Goal: Task Accomplishment & Management: Use online tool/utility

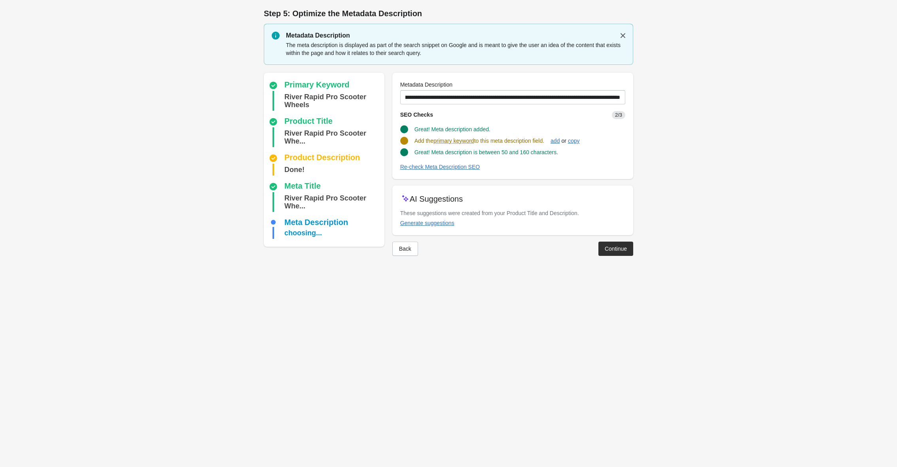
scroll to position [199, 0]
click at [306, 91] on div "River Rapid Pro Scooter Wheels" at bounding box center [332, 101] width 97 height 20
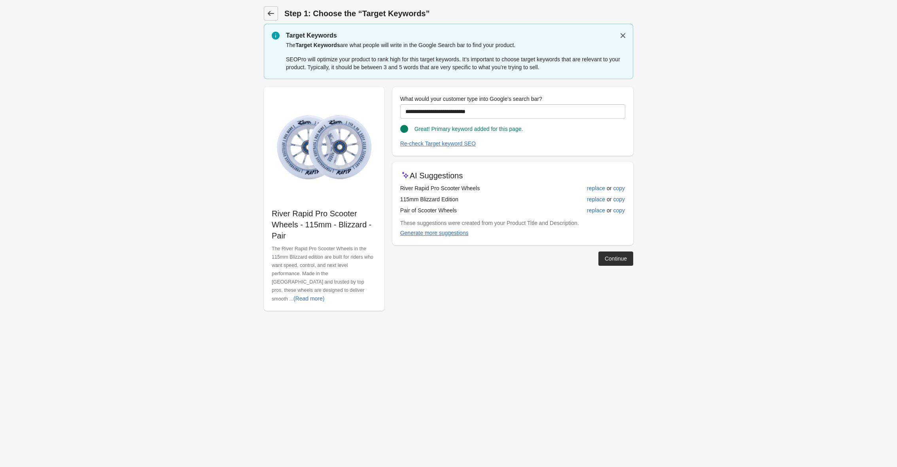
click at [269, 16] on icon at bounding box center [271, 13] width 8 height 8
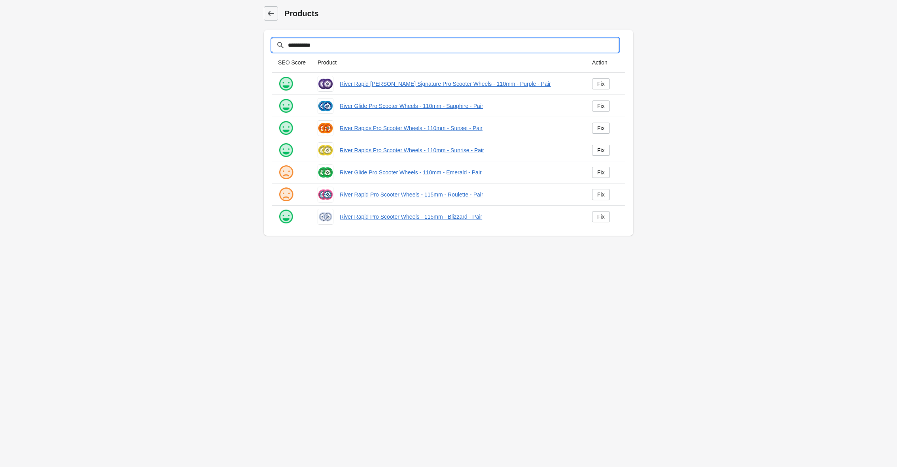
drag, startPoint x: 336, startPoint y: 49, endPoint x: 250, endPoint y: 43, distance: 86.4
click at [250, 43] on main "**********" at bounding box center [448, 122] width 897 height 245
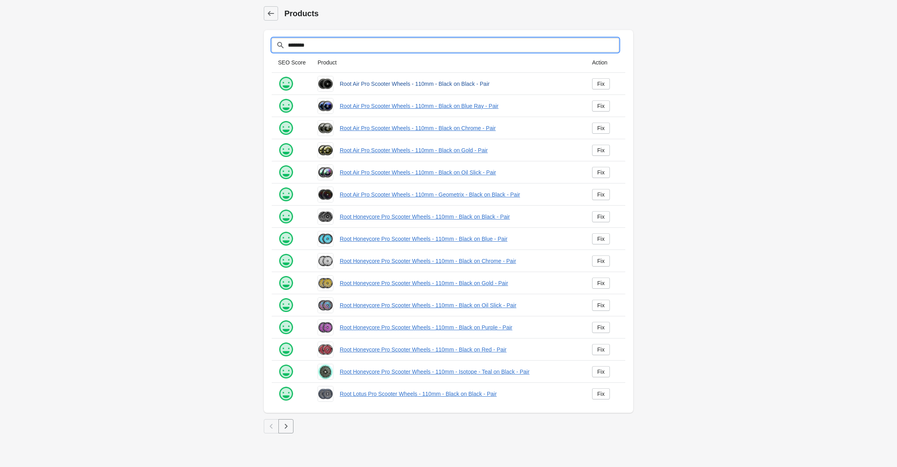
type input "********"
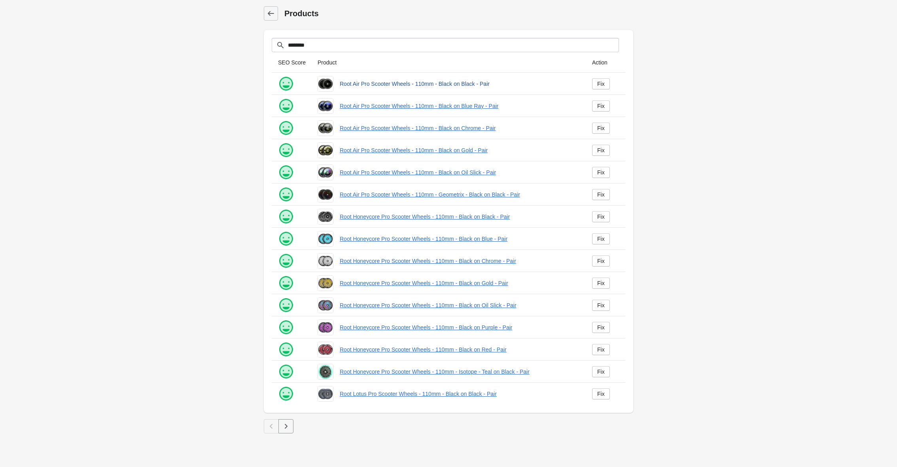
click at [391, 81] on link "Root Air Pro Scooter Wheels - 110mm - Black on Black - Pair" at bounding box center [460, 84] width 240 height 8
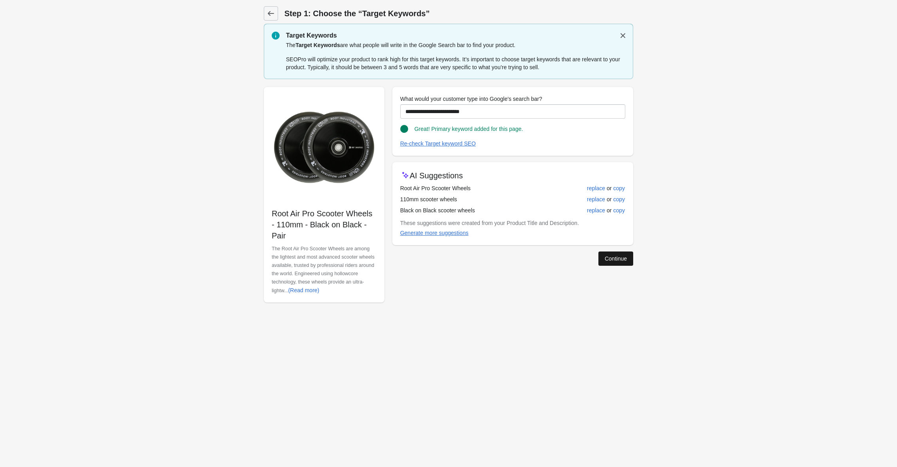
click at [618, 259] on div "Continue" at bounding box center [615, 258] width 22 height 6
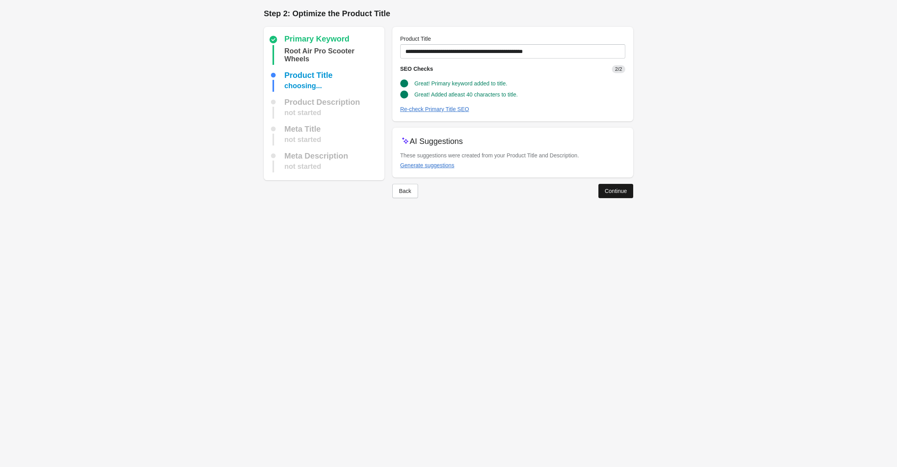
click at [623, 196] on button "Continue" at bounding box center [615, 191] width 35 height 14
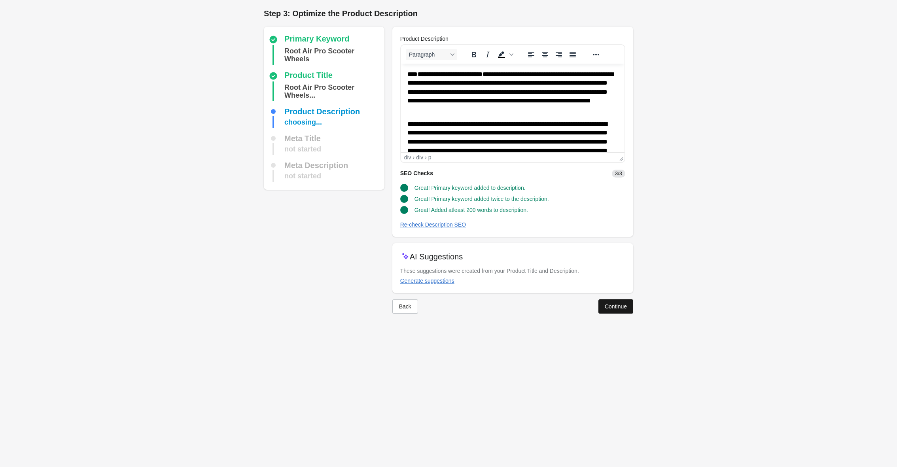
click at [617, 301] on button "Continue" at bounding box center [615, 306] width 35 height 14
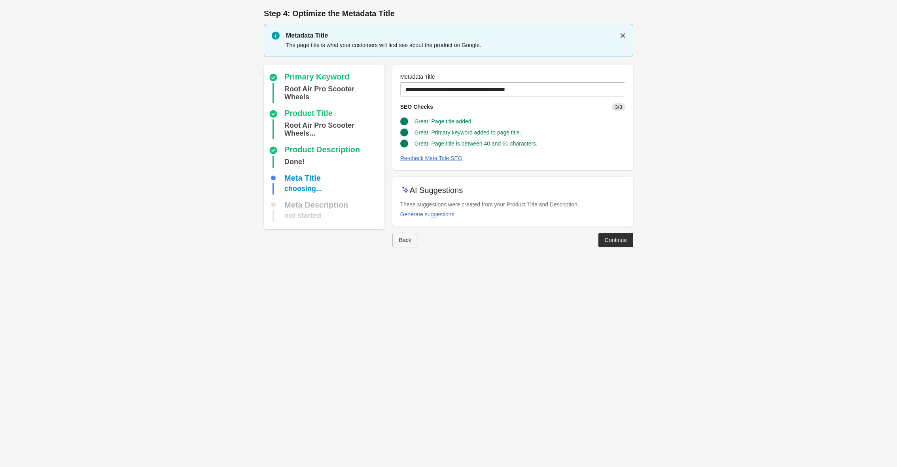
click at [405, 243] on button "Back" at bounding box center [405, 240] width 26 height 14
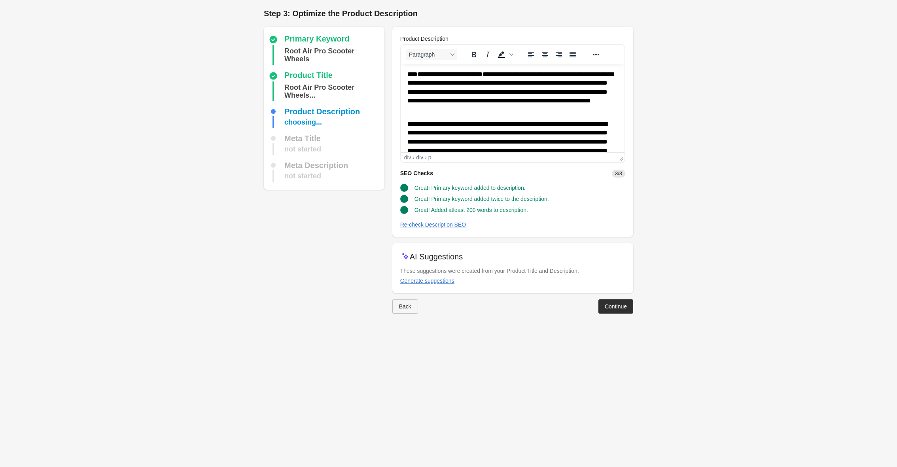
click at [408, 309] on button "Back" at bounding box center [405, 306] width 26 height 14
